Goal: Transaction & Acquisition: Purchase product/service

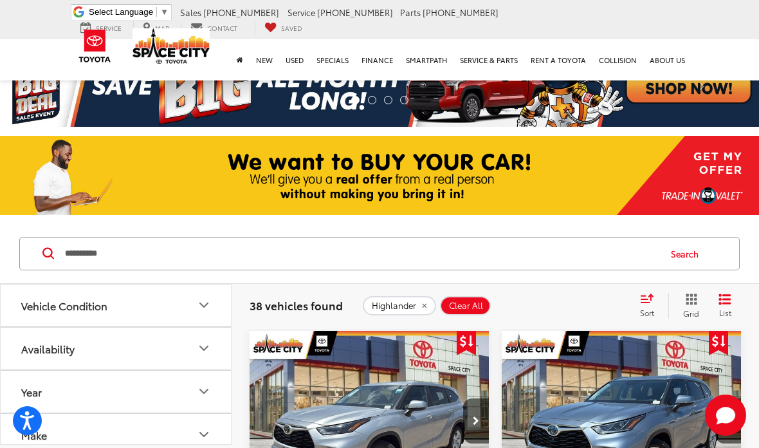
click at [415, 304] on span "Highlander" at bounding box center [394, 305] width 44 height 10
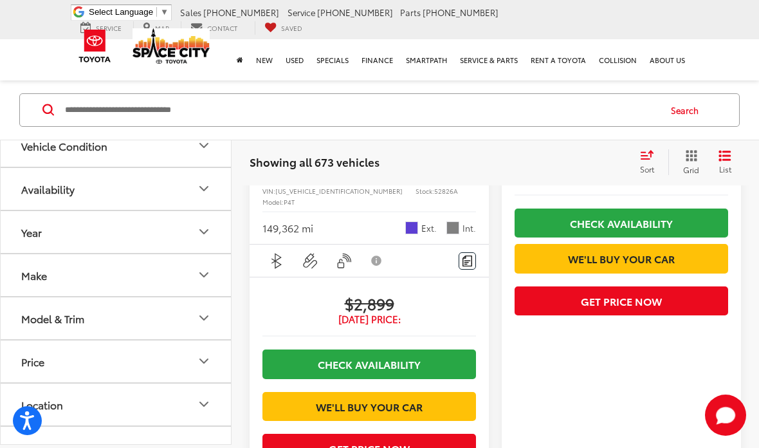
scroll to position [480, 0]
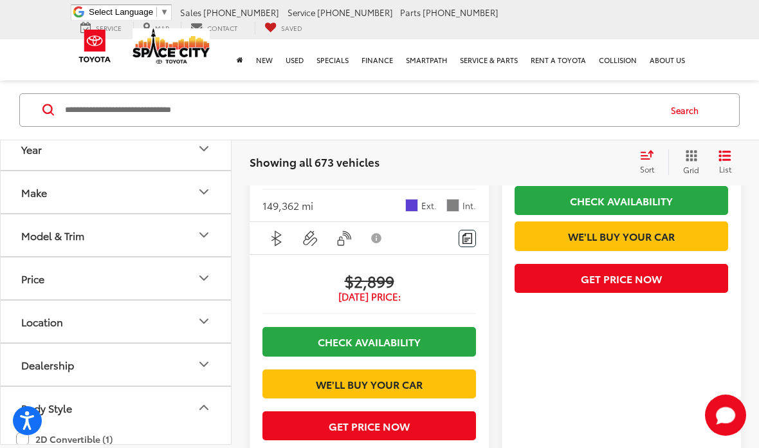
scroll to position [83, 0]
click at [167, 358] on button "Dealership" at bounding box center [117, 364] width 232 height 42
click at [172, 361] on button "Dealership" at bounding box center [117, 364] width 232 height 42
click at [156, 402] on button "Body Style" at bounding box center [117, 408] width 232 height 42
click at [159, 403] on button "Body Style" at bounding box center [117, 408] width 232 height 42
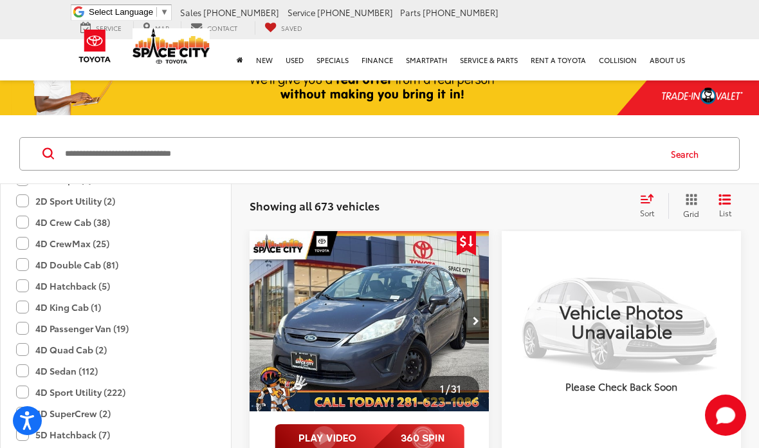
scroll to position [0, 0]
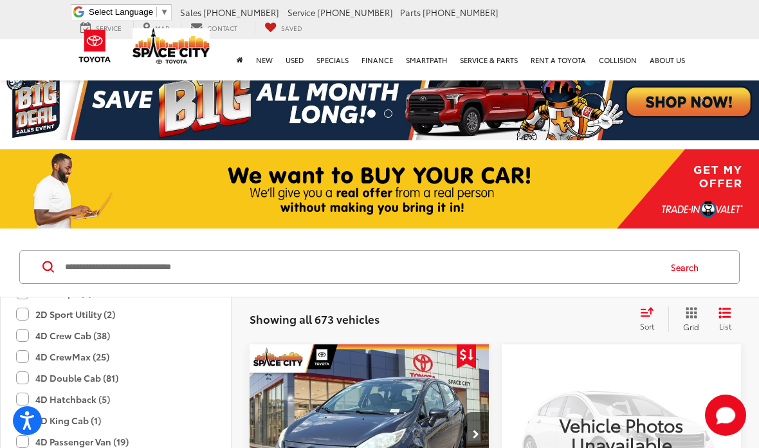
click at [187, 311] on div "2D Sport Utility (2)" at bounding box center [115, 314] width 199 height 21
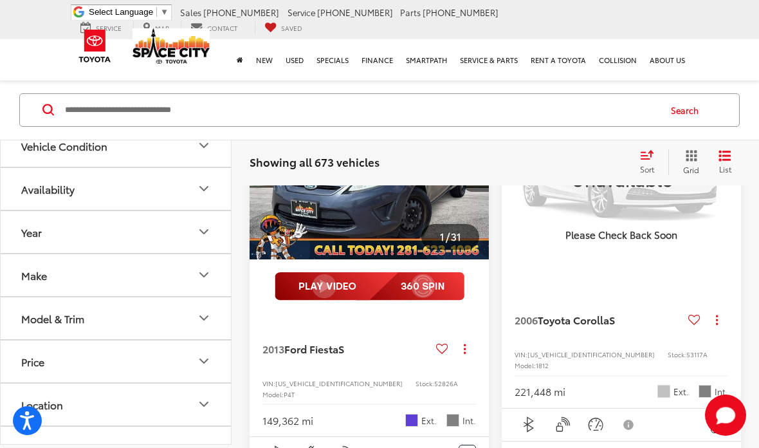
scroll to position [261, 0]
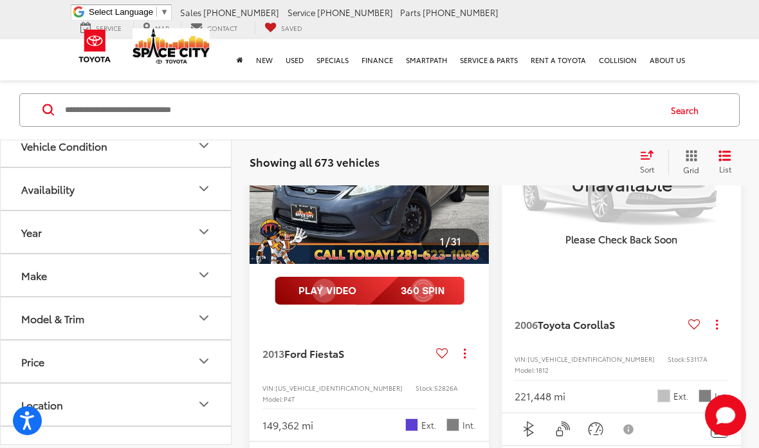
click at [198, 224] on icon "Year" at bounding box center [203, 231] width 15 height 15
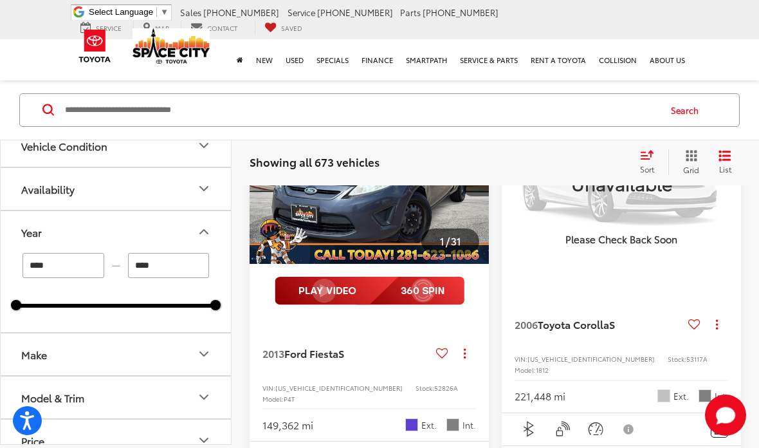
click at [96, 264] on input "****" at bounding box center [64, 265] width 82 height 25
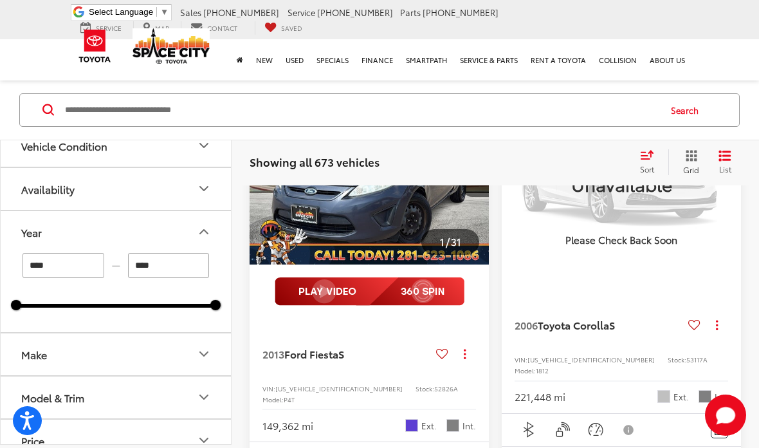
type input "****"
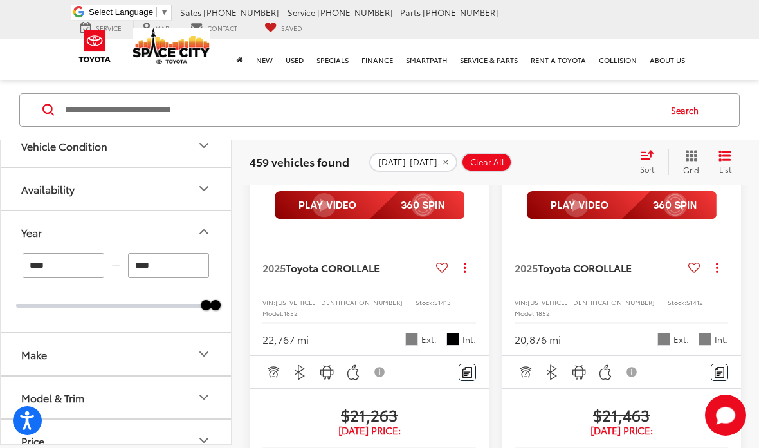
scroll to position [345, 0]
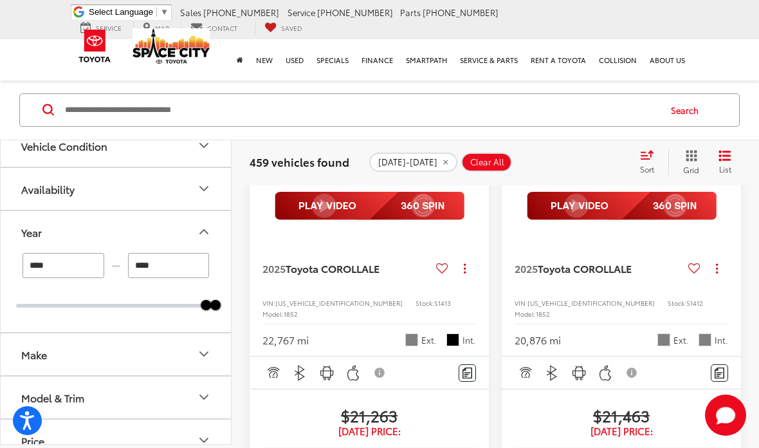
click at [188, 342] on button "Make" at bounding box center [117, 354] width 232 height 42
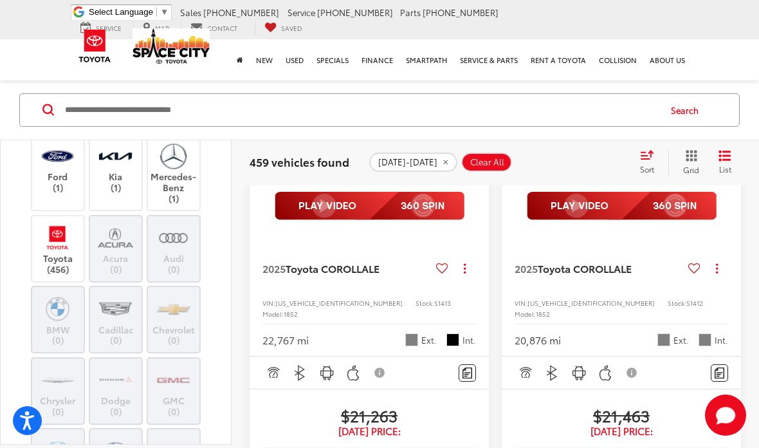
scroll to position [227, 0]
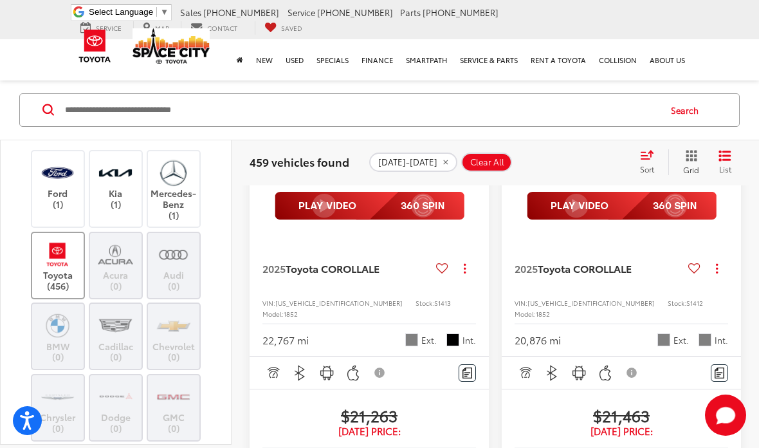
click at [60, 265] on img at bounding box center [57, 254] width 35 height 30
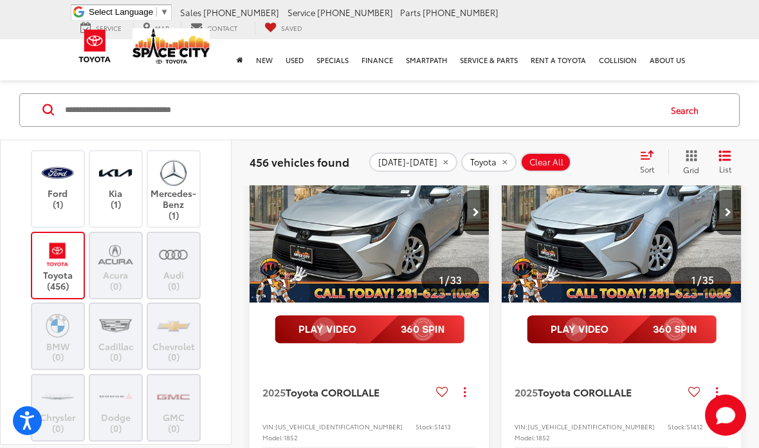
scroll to position [205, 0]
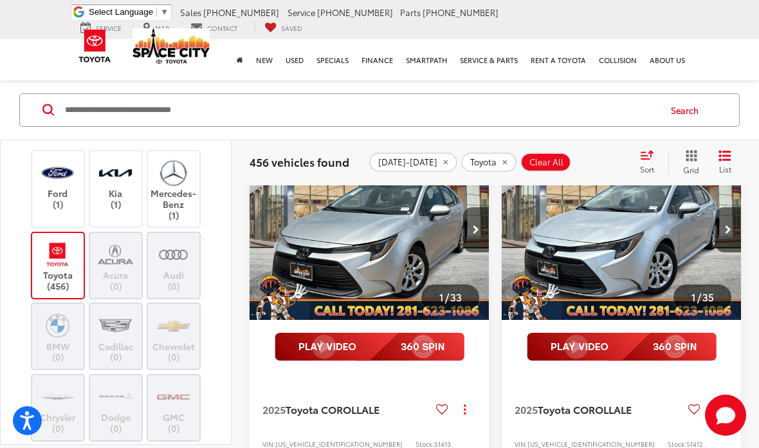
click at [447, 118] on input "Search by Make, Model, or Keyword" at bounding box center [361, 110] width 595 height 31
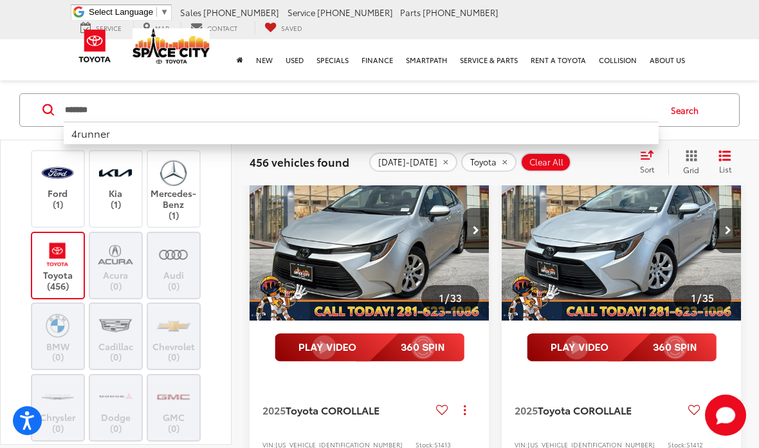
type input "*******"
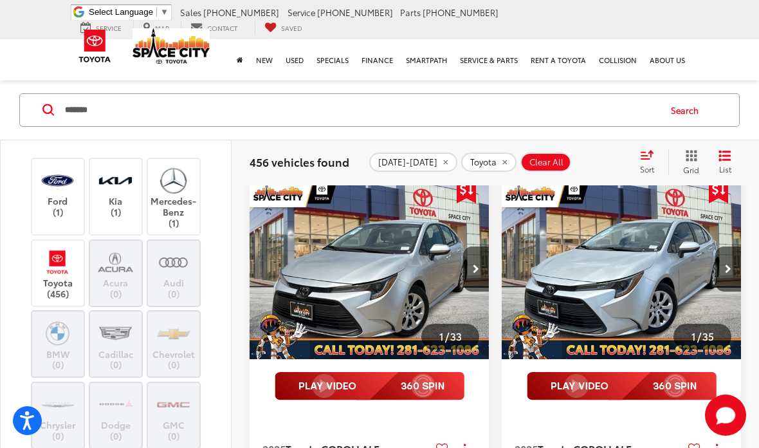
scroll to position [157, 0]
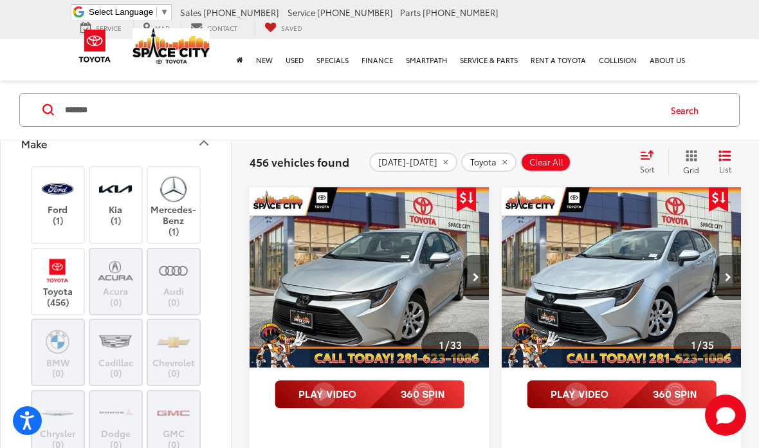
type input "****"
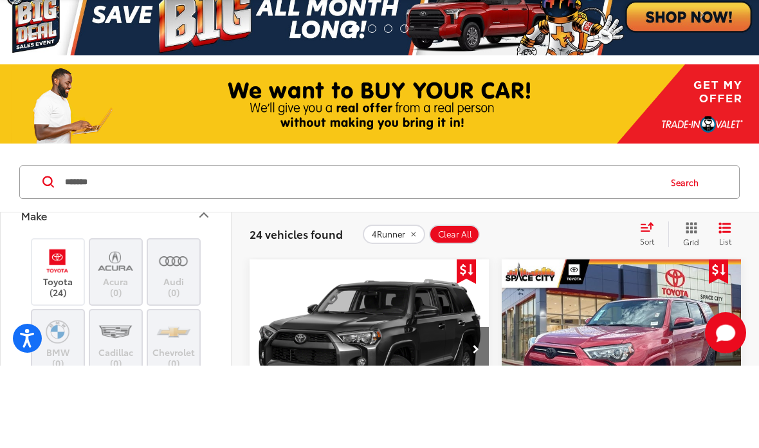
scroll to position [26, 0]
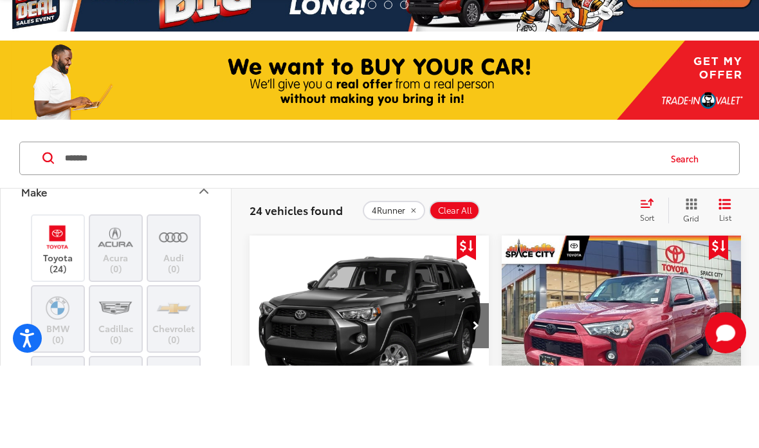
click at [716, 280] on button "List" at bounding box center [725, 293] width 32 height 26
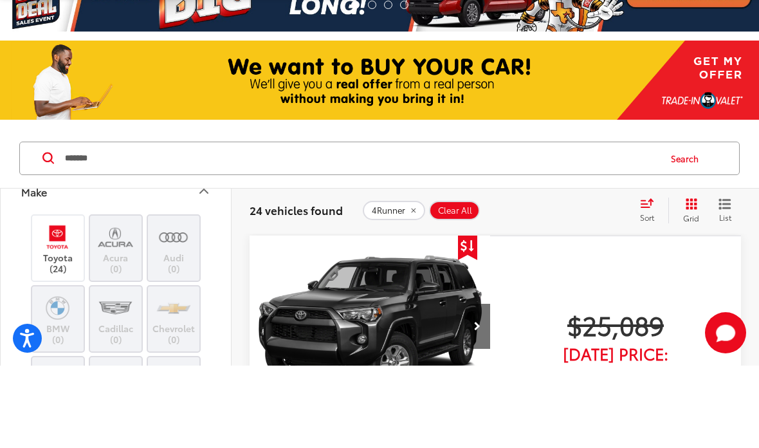
scroll to position [109, 0]
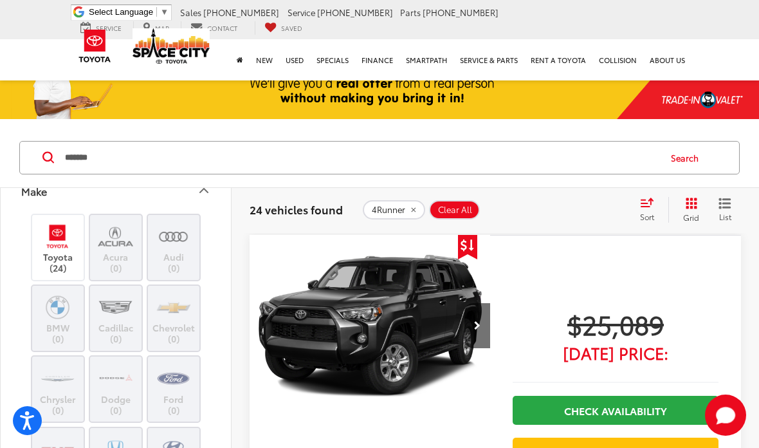
click at [658, 197] on div "Sort" at bounding box center [651, 210] width 35 height 26
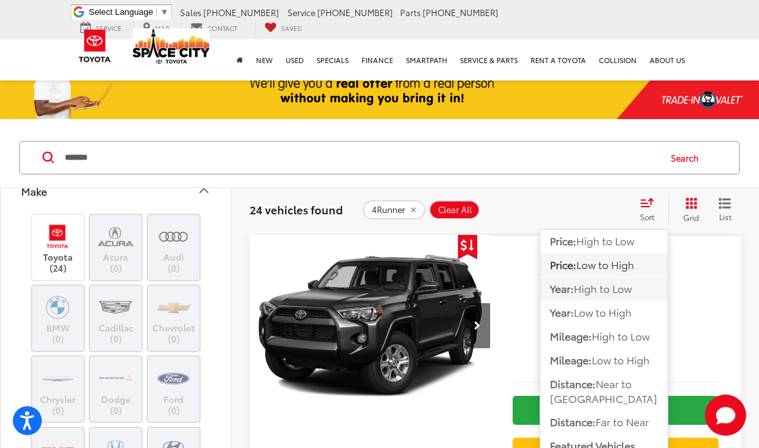
click at [640, 293] on button "Year: High to Low" at bounding box center [603, 288] width 127 height 23
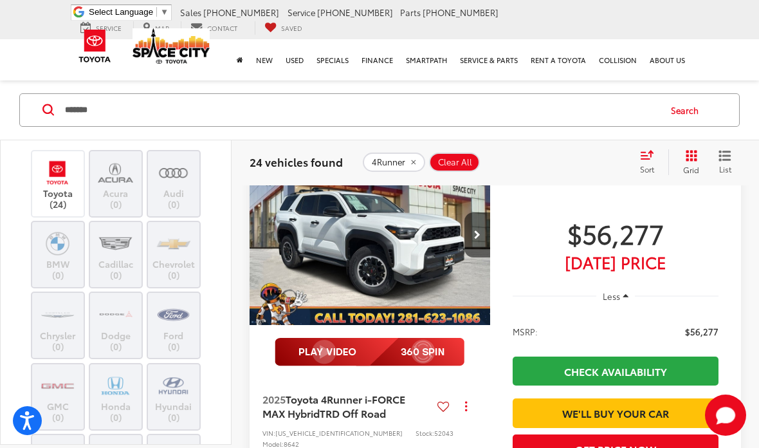
scroll to position [183, 0]
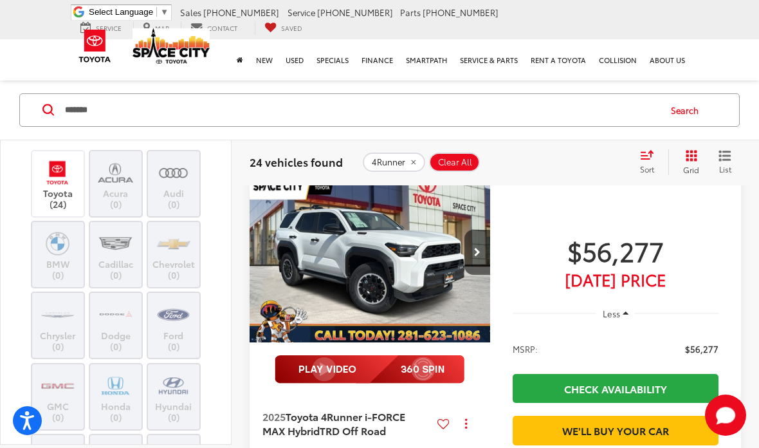
click at [731, 286] on div "$56,277 Today's Price Less MSRP: $56,277 Check Availability We'll Buy Your Car …" at bounding box center [615, 350] width 251 height 378
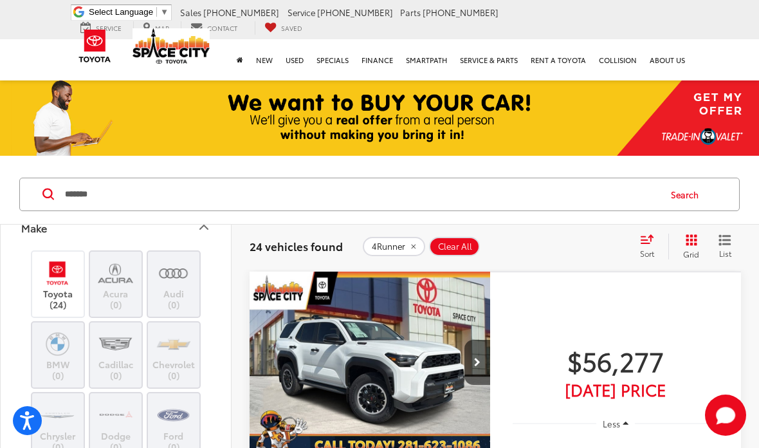
scroll to position [0, 0]
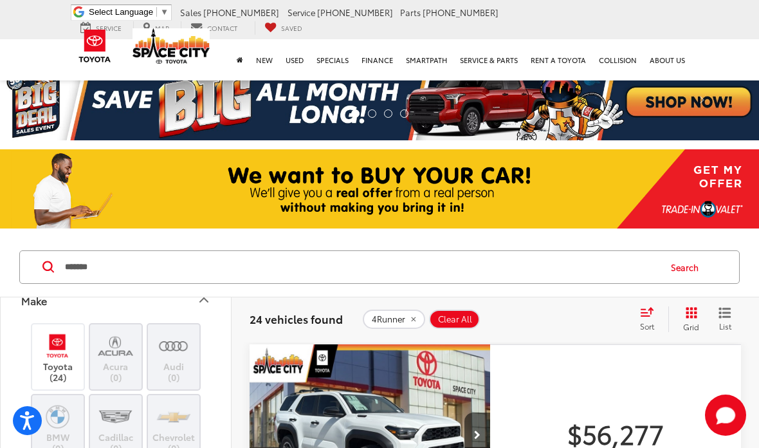
click at [203, 297] on icon "Make" at bounding box center [203, 299] width 15 height 15
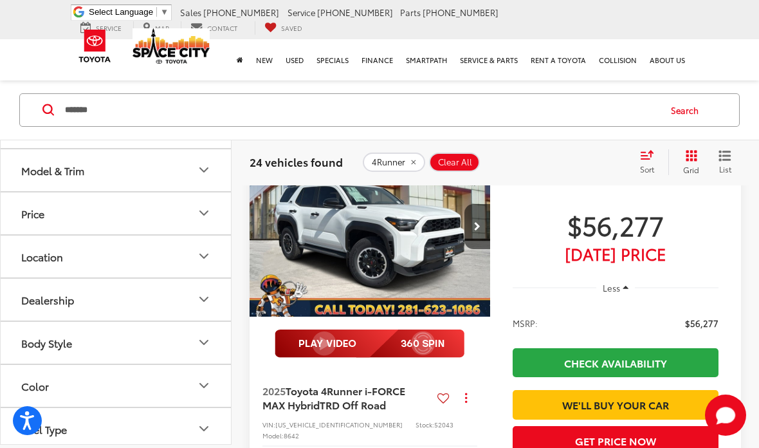
scroll to position [208, 0]
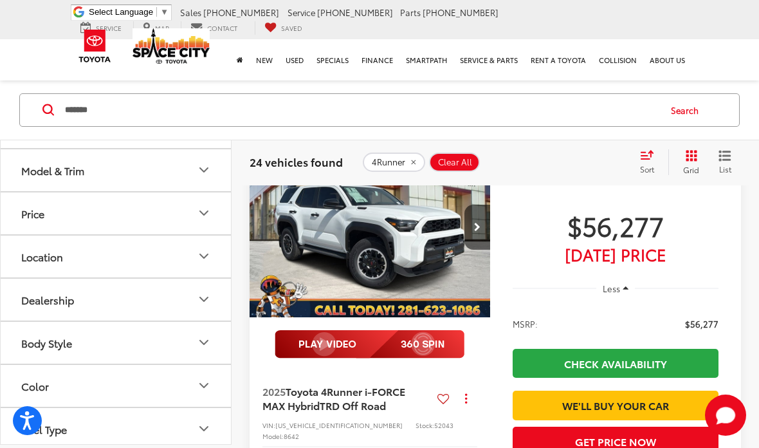
click at [443, 276] on img "2025 Toyota 4Runner i-FORCE MAX Hybrid Hybrid TRD Off Road 0" at bounding box center [370, 227] width 242 height 182
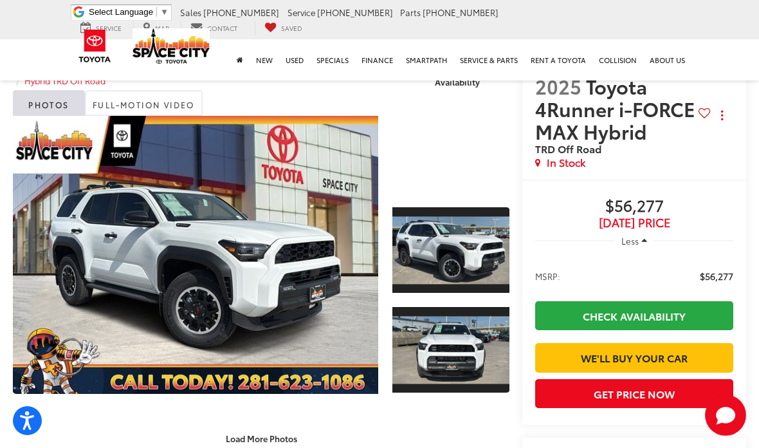
scroll to position [119, 0]
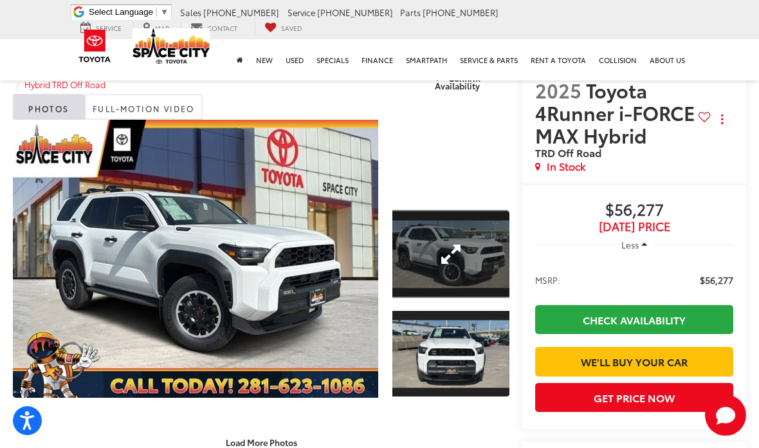
click at [470, 263] on link "Expand Photo 1" at bounding box center [450, 254] width 117 height 88
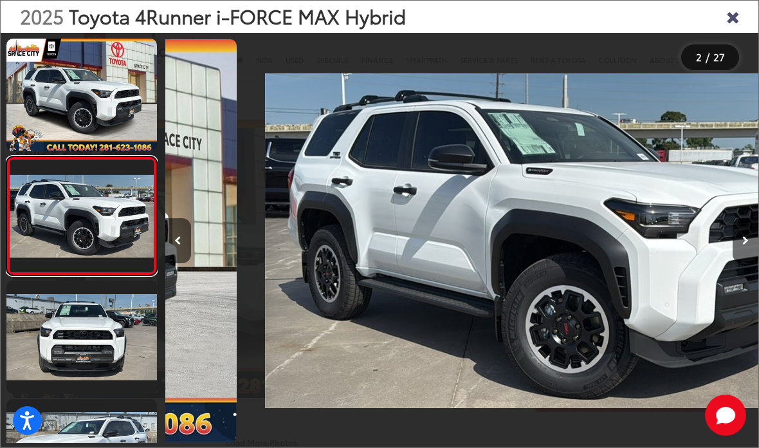
scroll to position [0, 593]
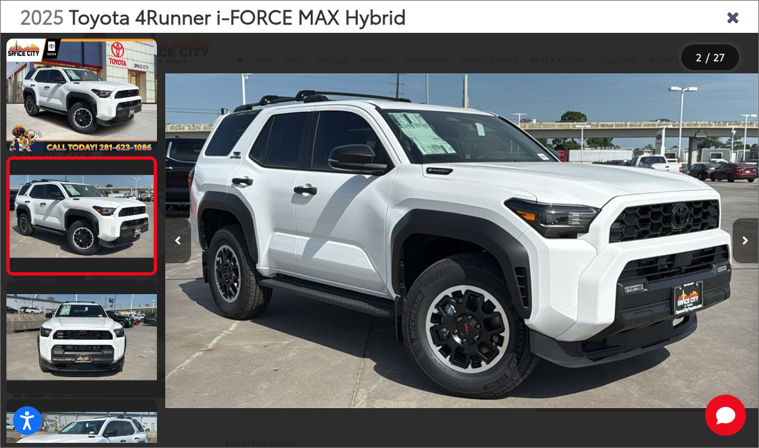
click at [742, 263] on button "Next image" at bounding box center [746, 240] width 26 height 45
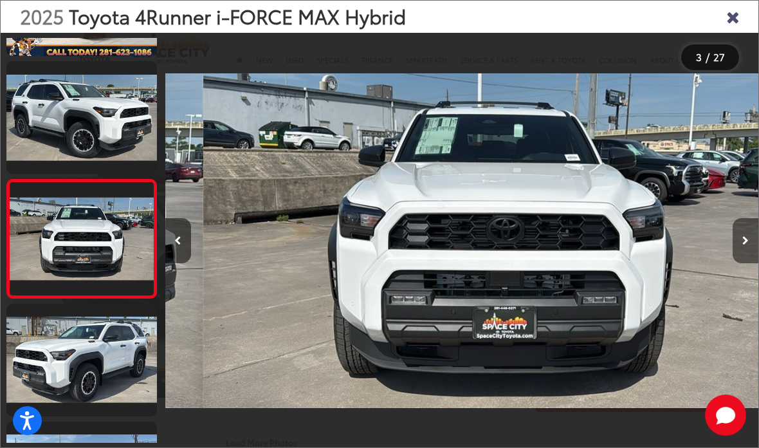
scroll to position [105, 0]
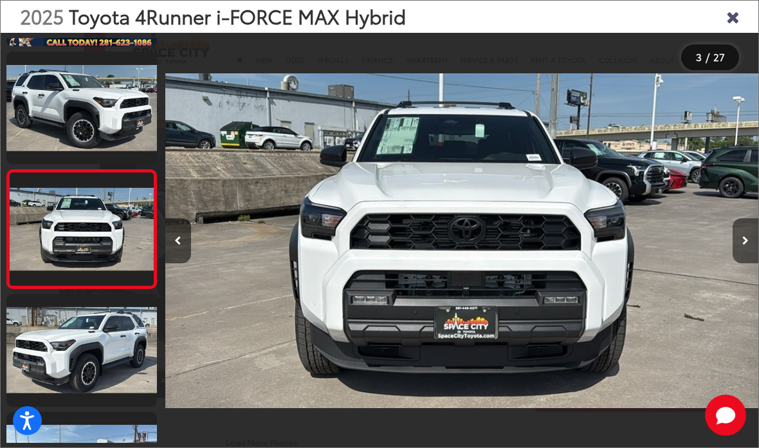
click at [751, 263] on button "Next image" at bounding box center [746, 240] width 26 height 45
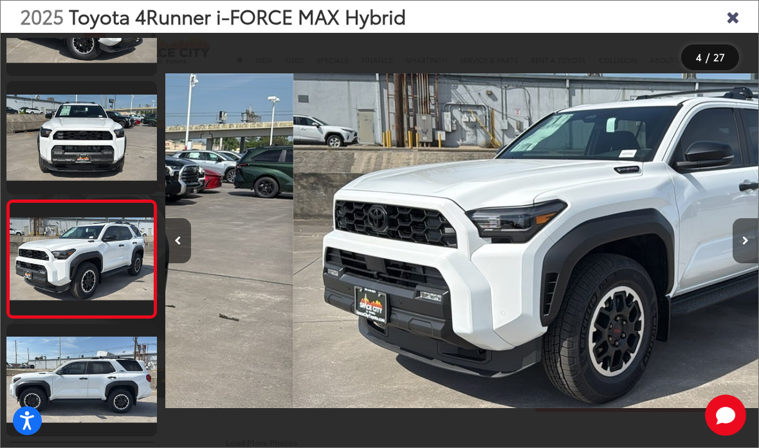
scroll to position [223, 0]
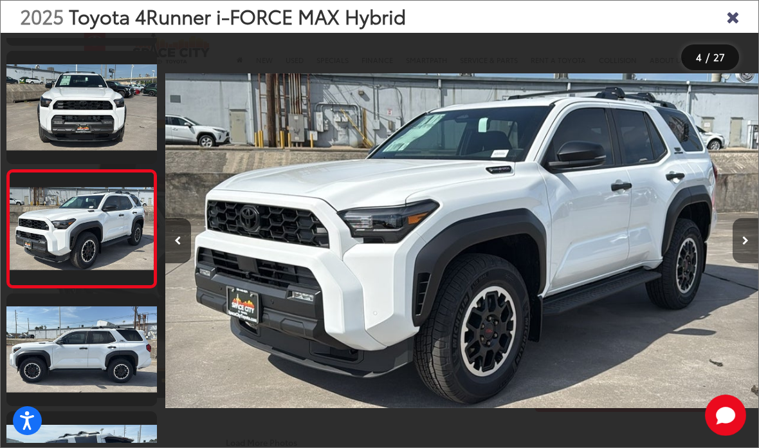
click at [742, 263] on button "Next image" at bounding box center [746, 240] width 26 height 45
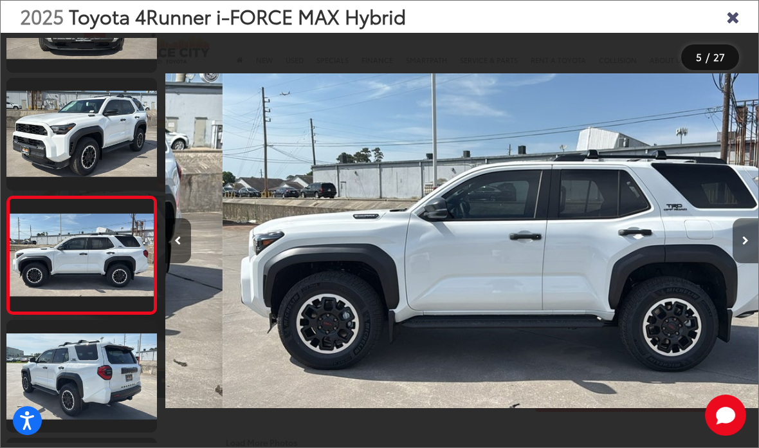
scroll to position [341, 0]
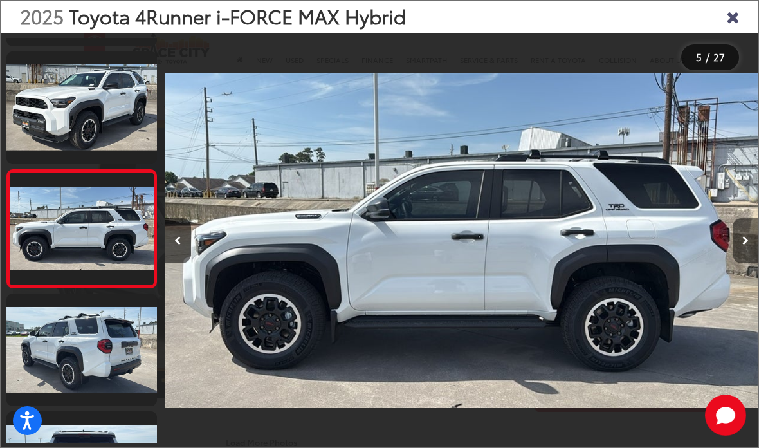
click at [751, 263] on button "Next image" at bounding box center [746, 240] width 26 height 45
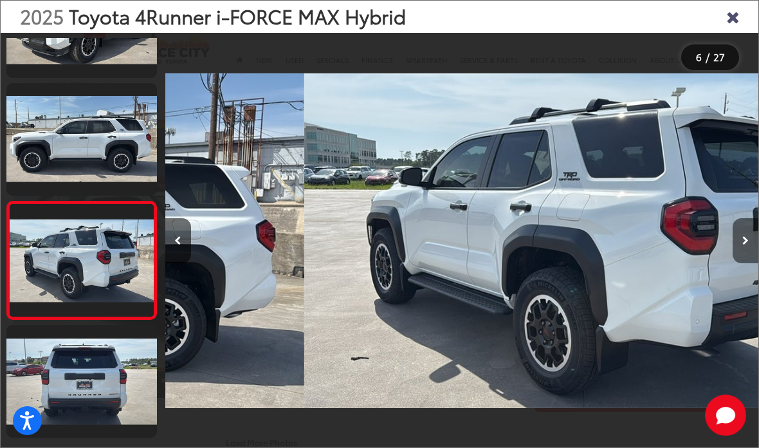
scroll to position [0, 2966]
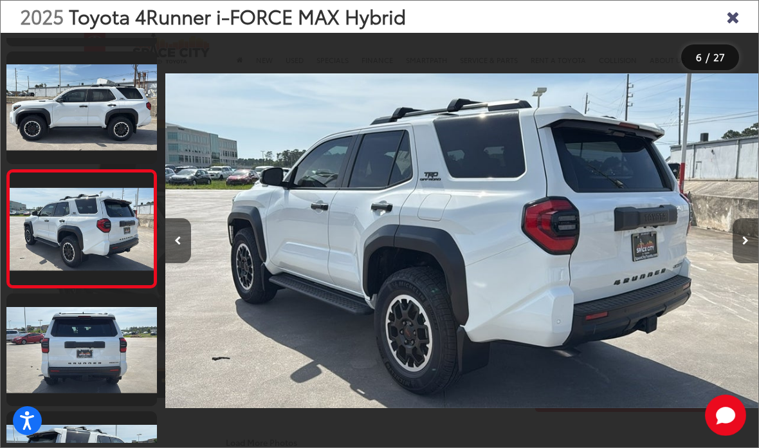
click at [753, 261] on button "Next image" at bounding box center [746, 240] width 26 height 45
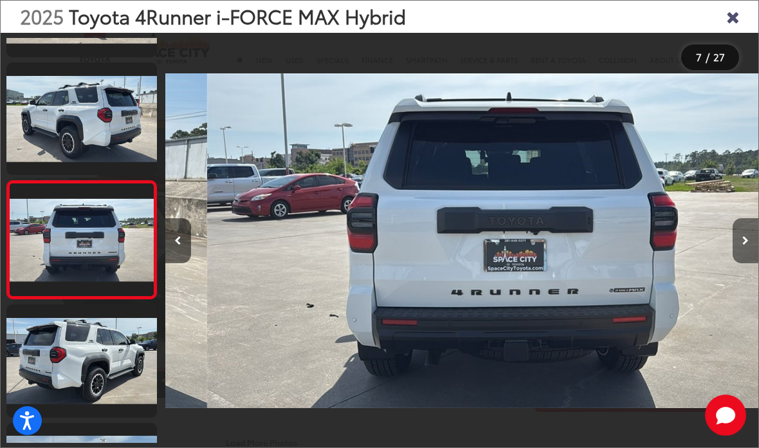
scroll to position [576, 0]
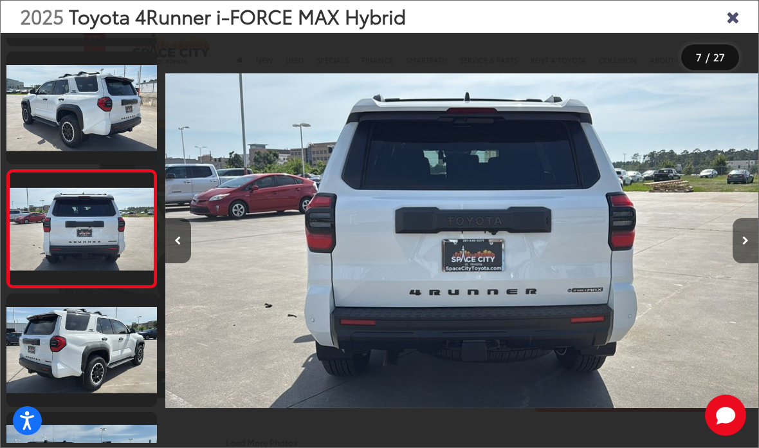
click at [753, 263] on button "Next image" at bounding box center [746, 240] width 26 height 45
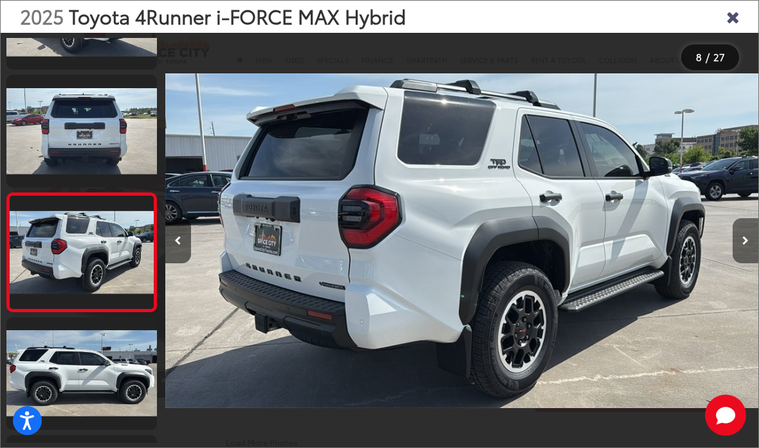
scroll to position [694, 0]
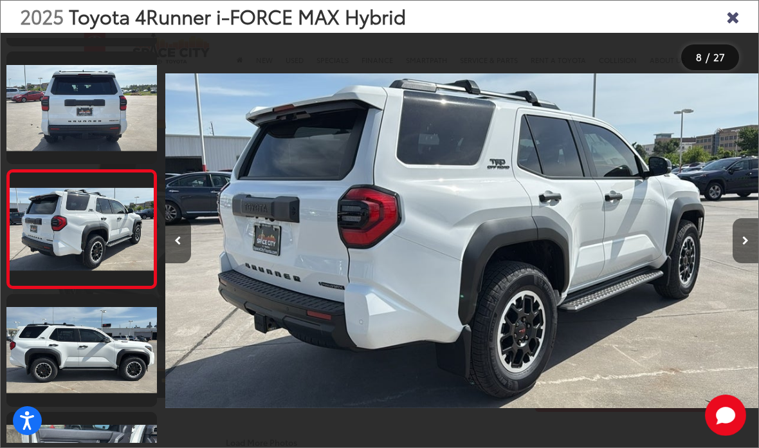
click at [745, 245] on icon "Next image" at bounding box center [745, 240] width 6 height 9
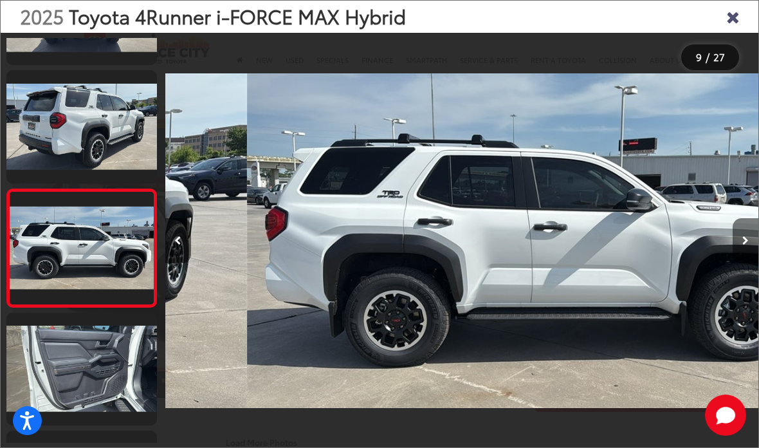
scroll to position [812, 0]
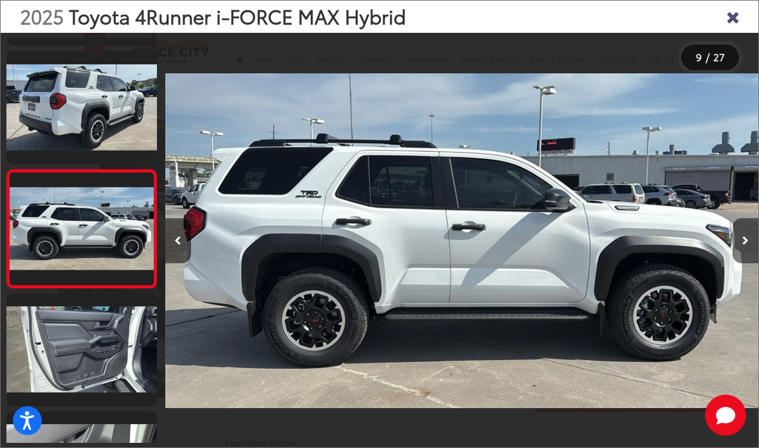
click at [740, 263] on button "Next image" at bounding box center [746, 240] width 26 height 45
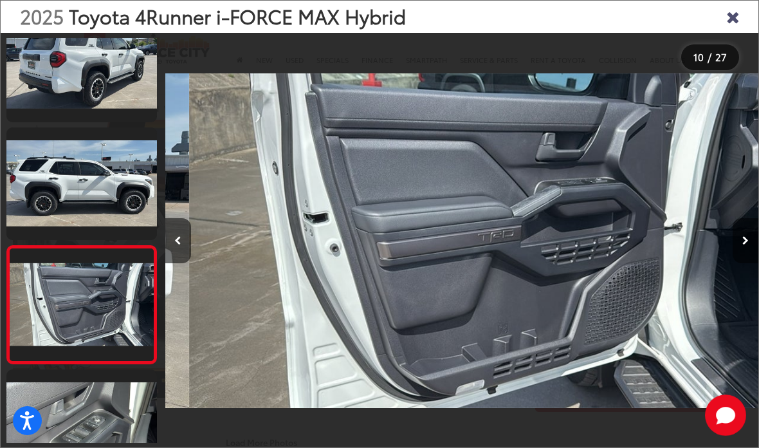
scroll to position [0, 0]
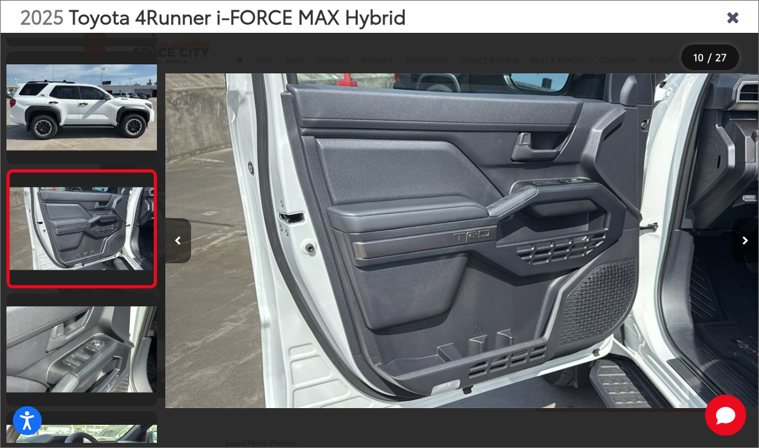
click at [737, 14] on icon "Close gallery" at bounding box center [732, 16] width 13 height 17
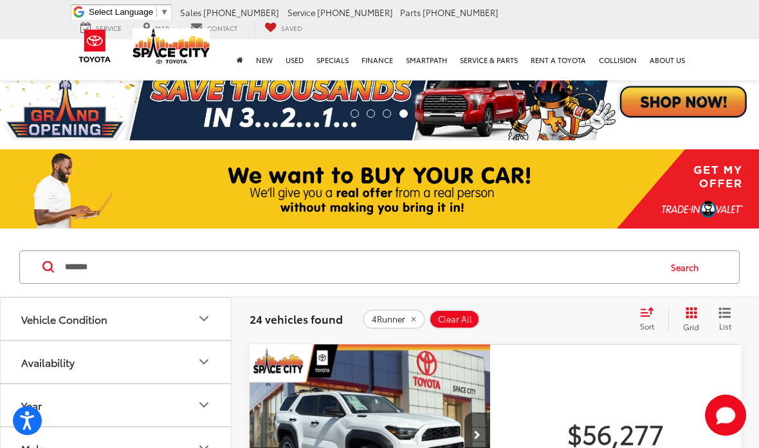
scroll to position [14, 0]
